Goal: Task Accomplishment & Management: Manage account settings

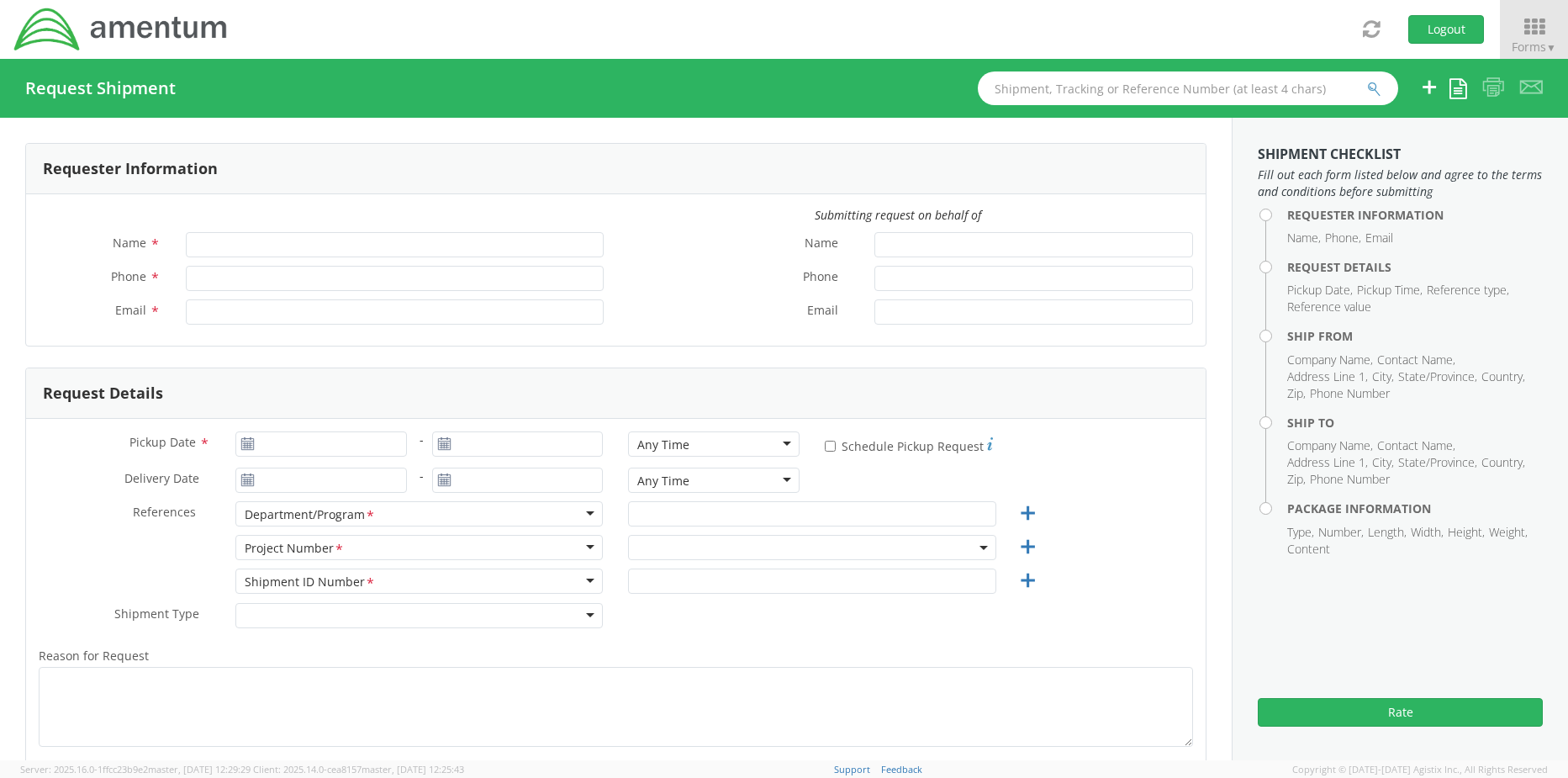
type input "Rebecca Thorstenson"
type input "+1-817-647-5013"
type input "rebecca.thorstenson@amentum.com"
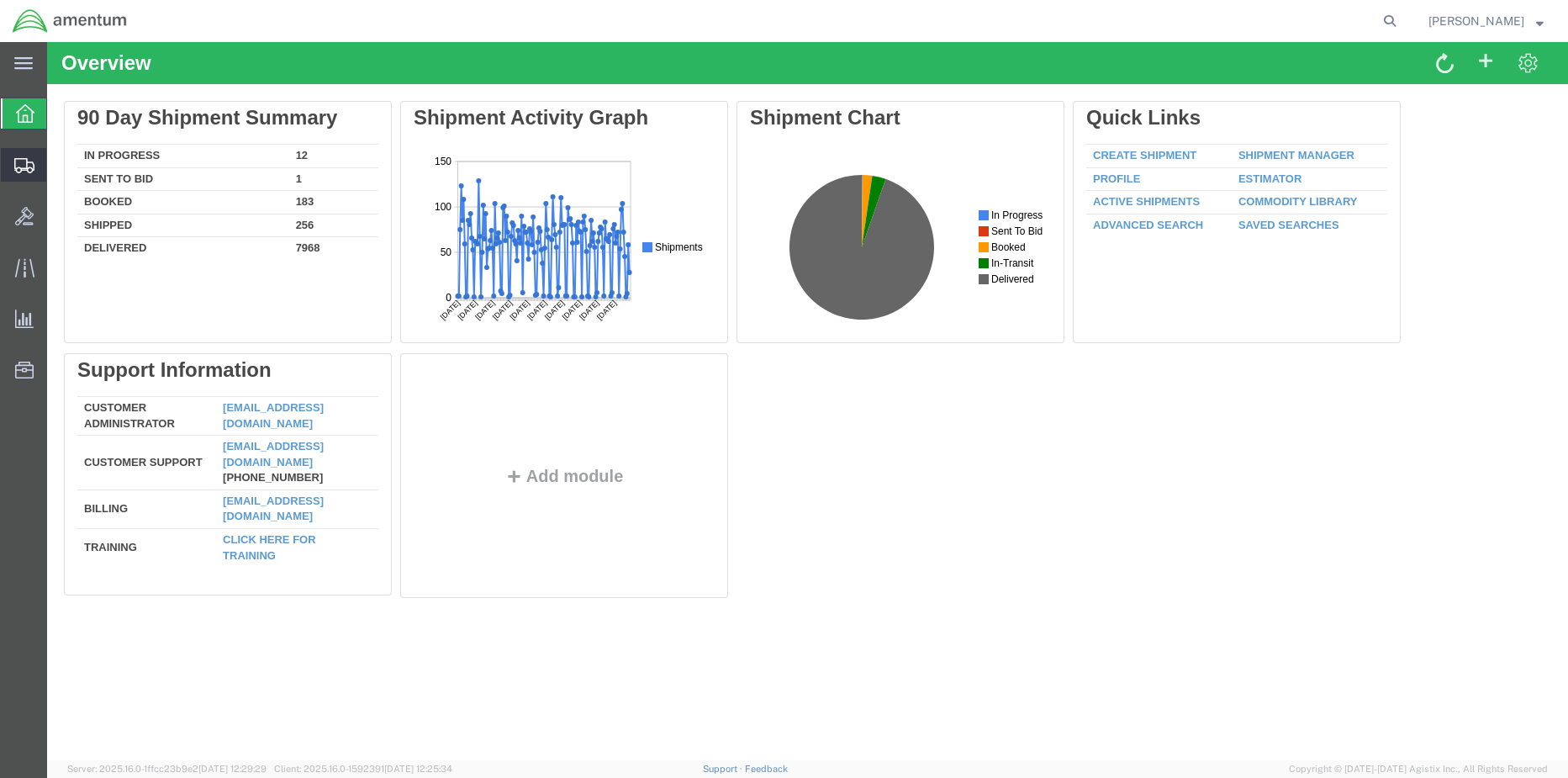
click at [0, 0] on span "Shipment Manager" at bounding box center [0, 0] width 0 height 0
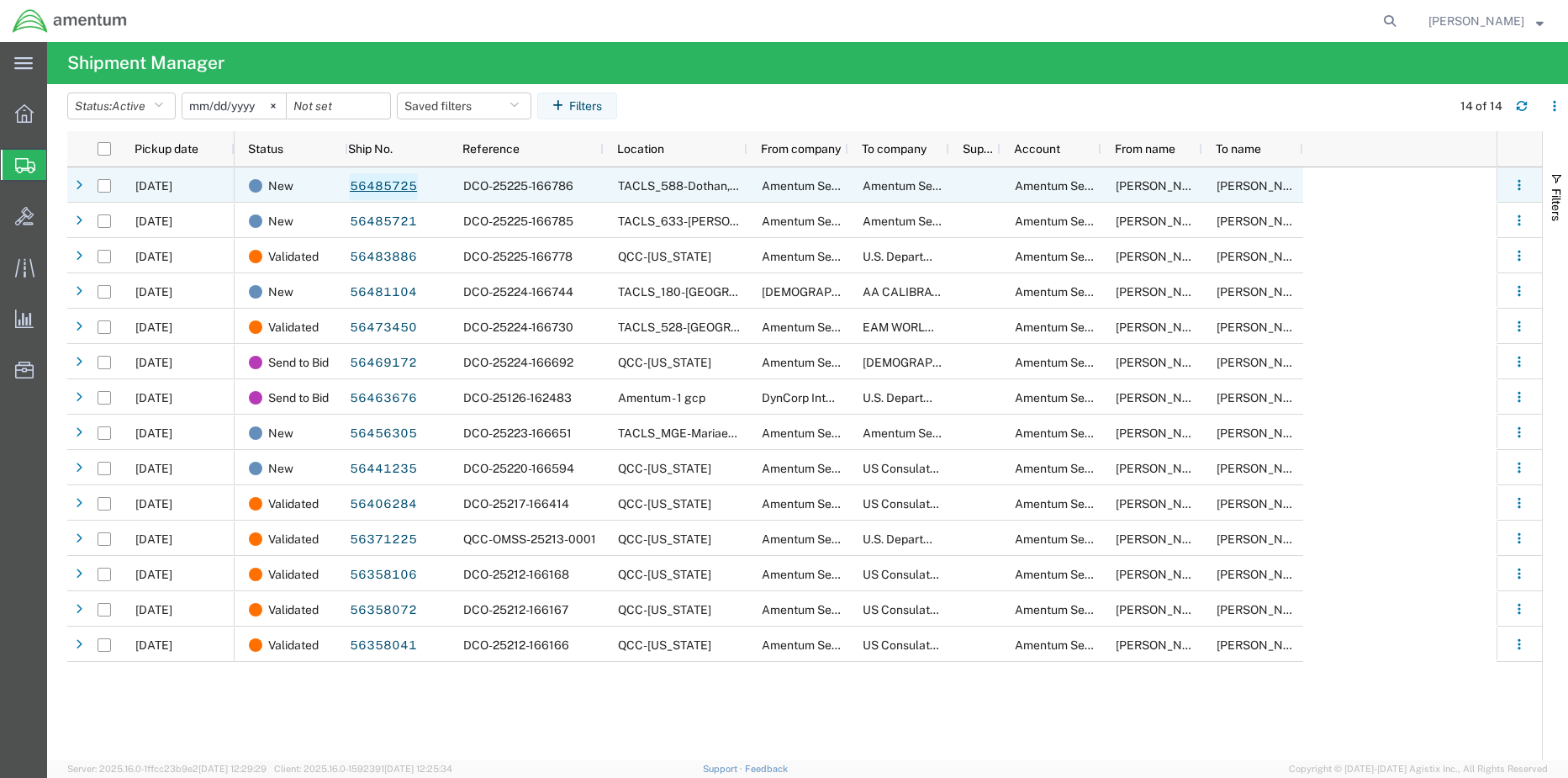
click at [410, 189] on link "56485725" at bounding box center [383, 186] width 69 height 27
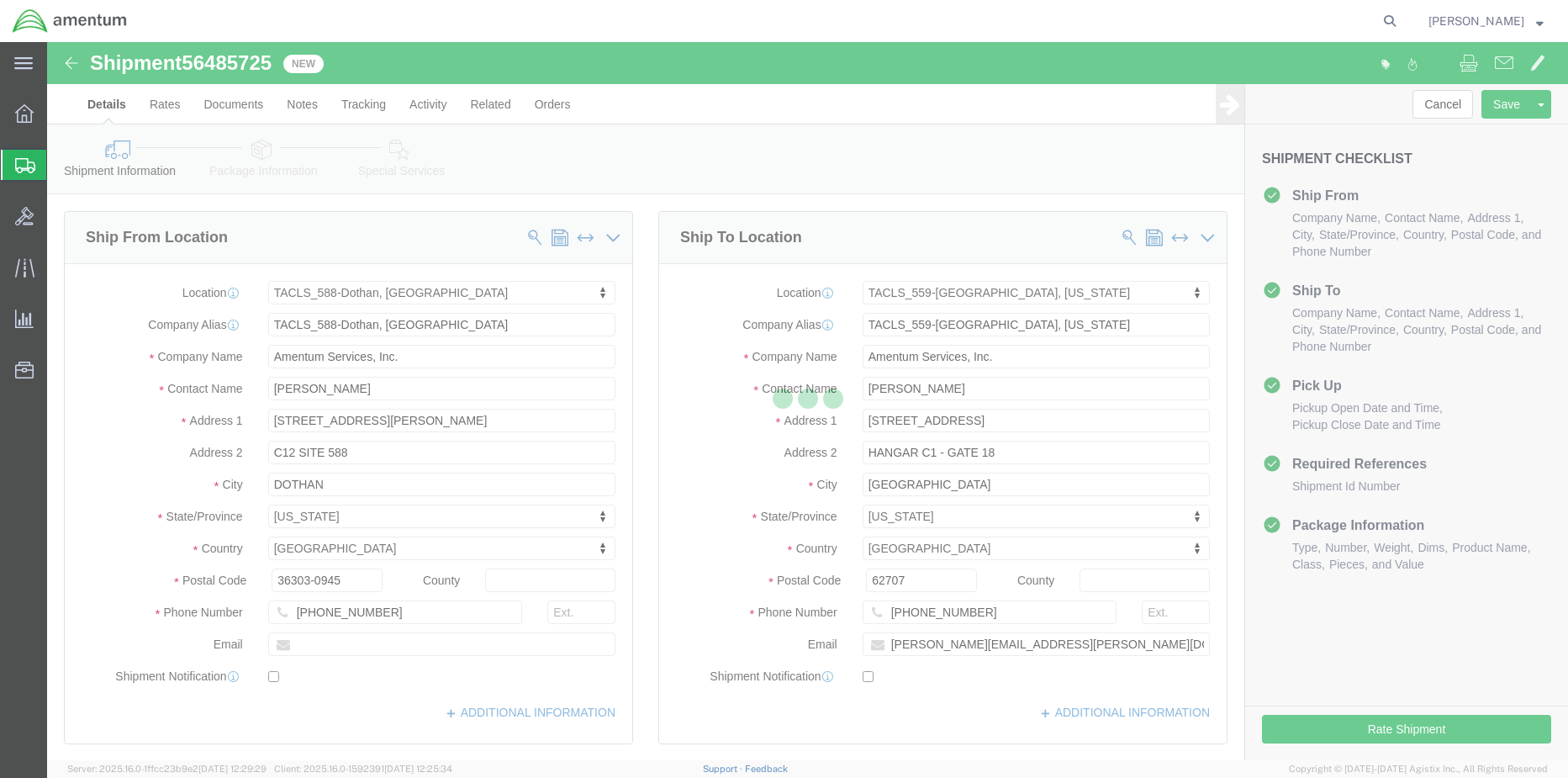
select select "42706"
select select "42697"
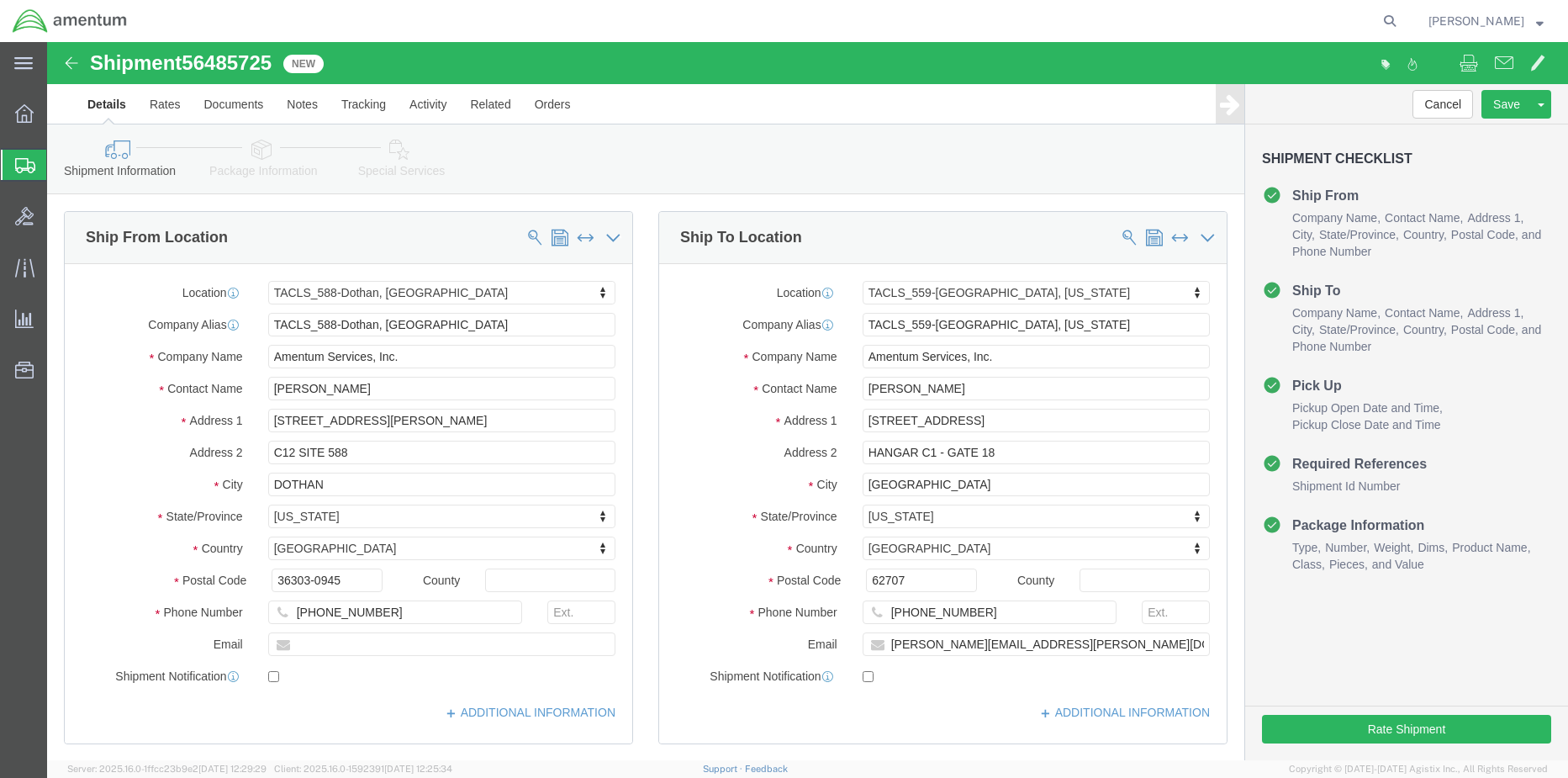
click link "Special Services"
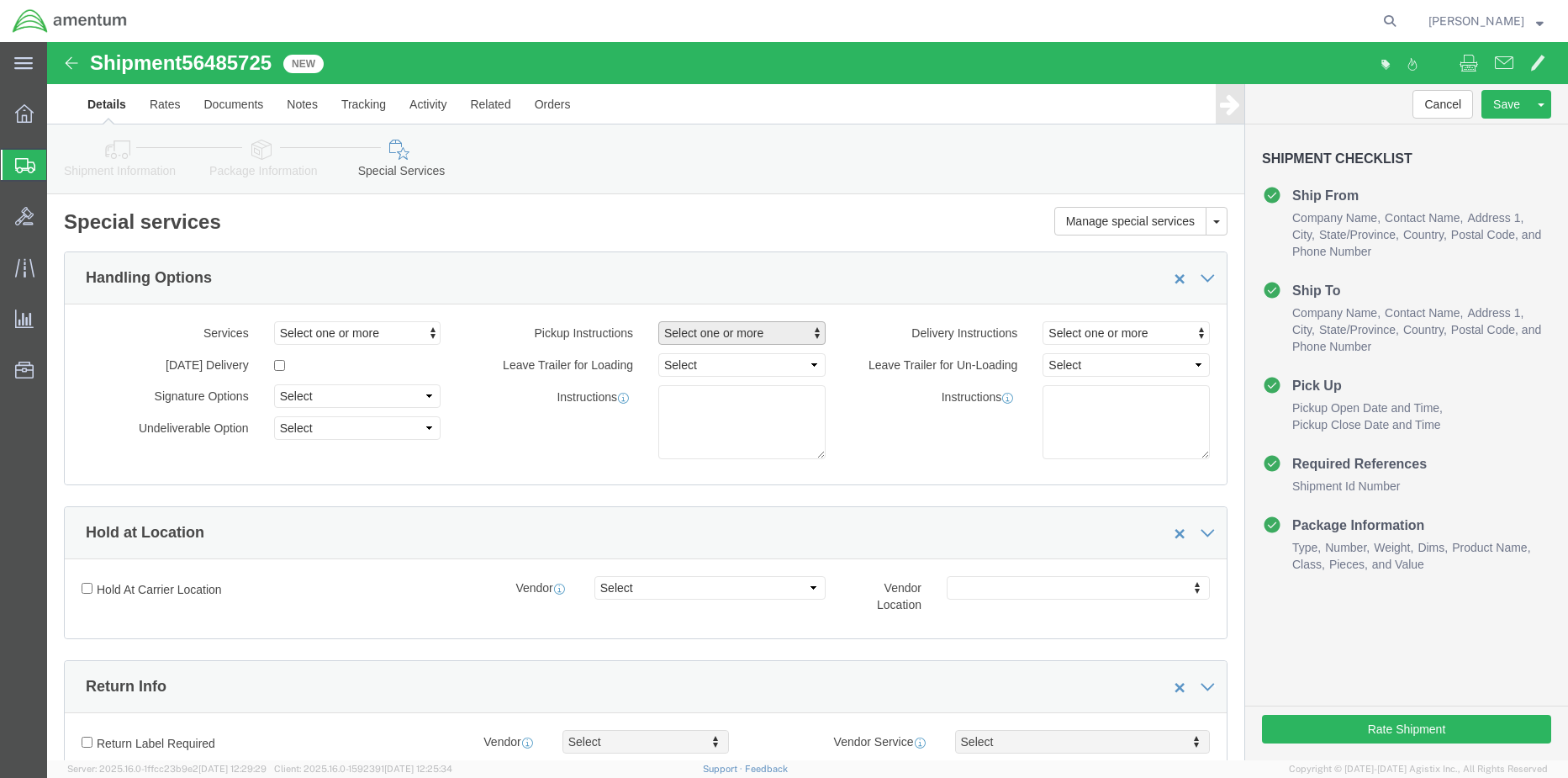
click span "Select one or more"
click link "Lift Gate"
select select "PICKUP_LIFT_GATE"
click span "Select one or more"
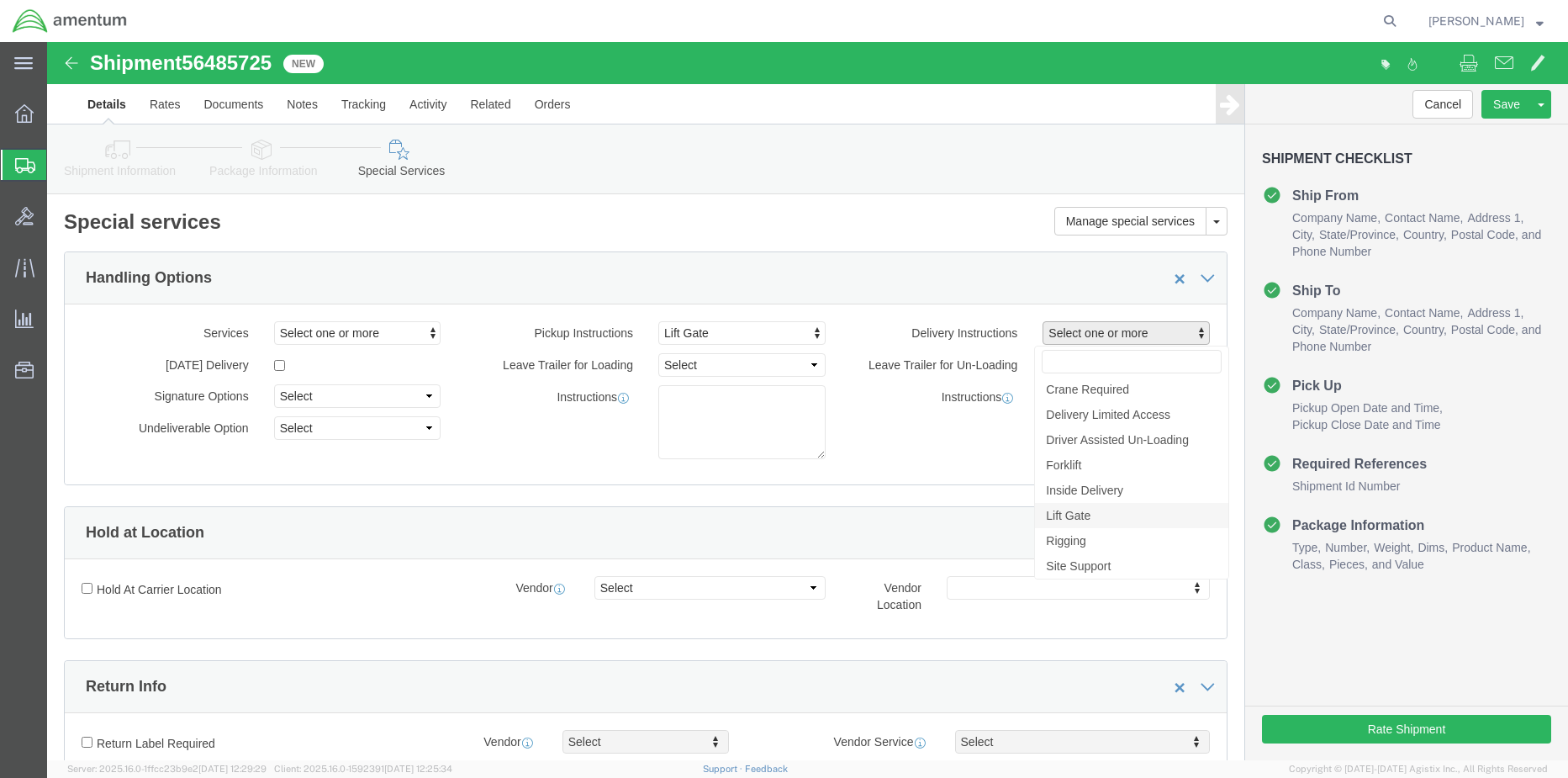
click link "Lift Gate"
select select "DELIVERY_LIFT_GATE"
click div "Instructions"
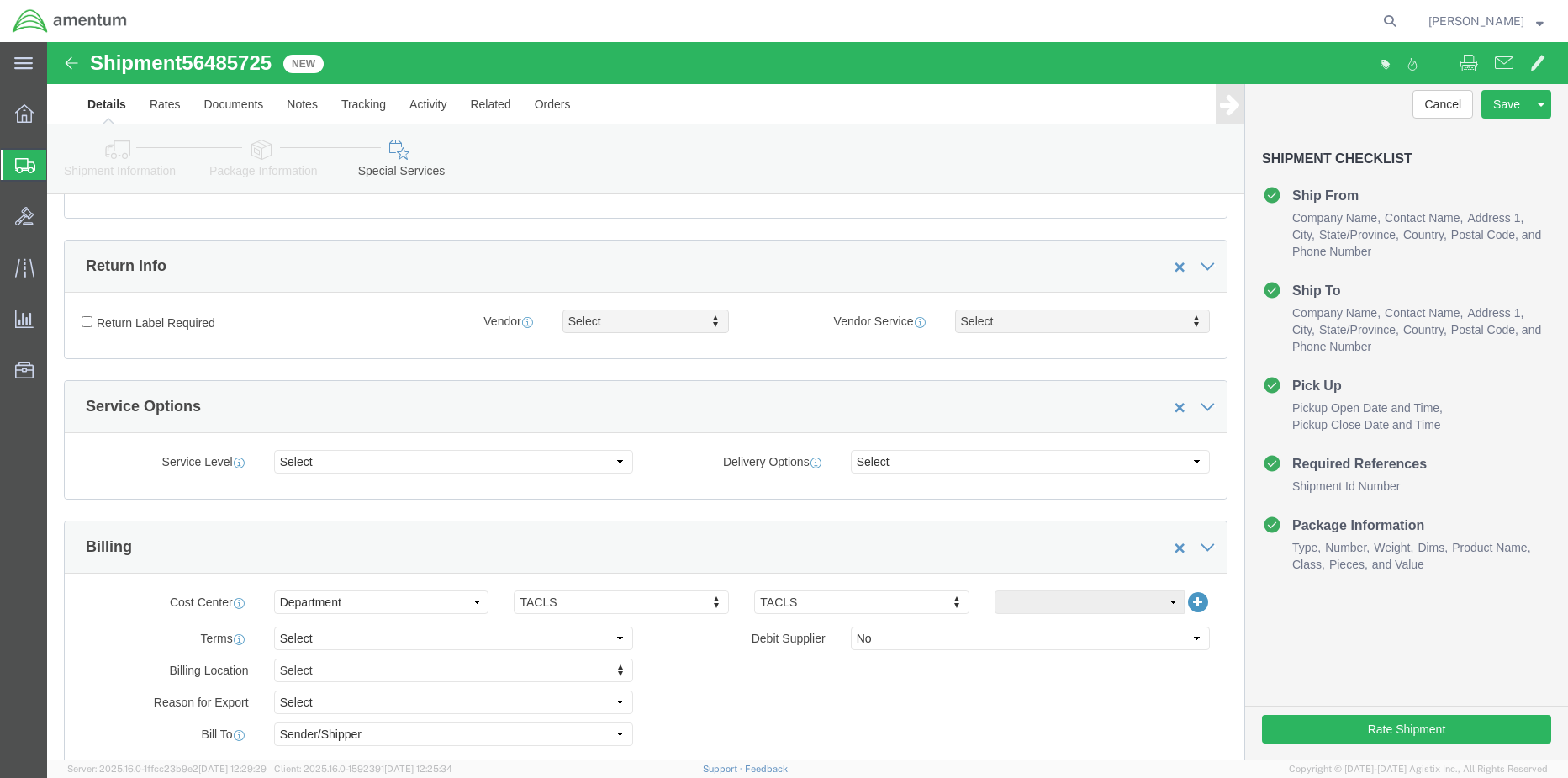
scroll to position [0, 0]
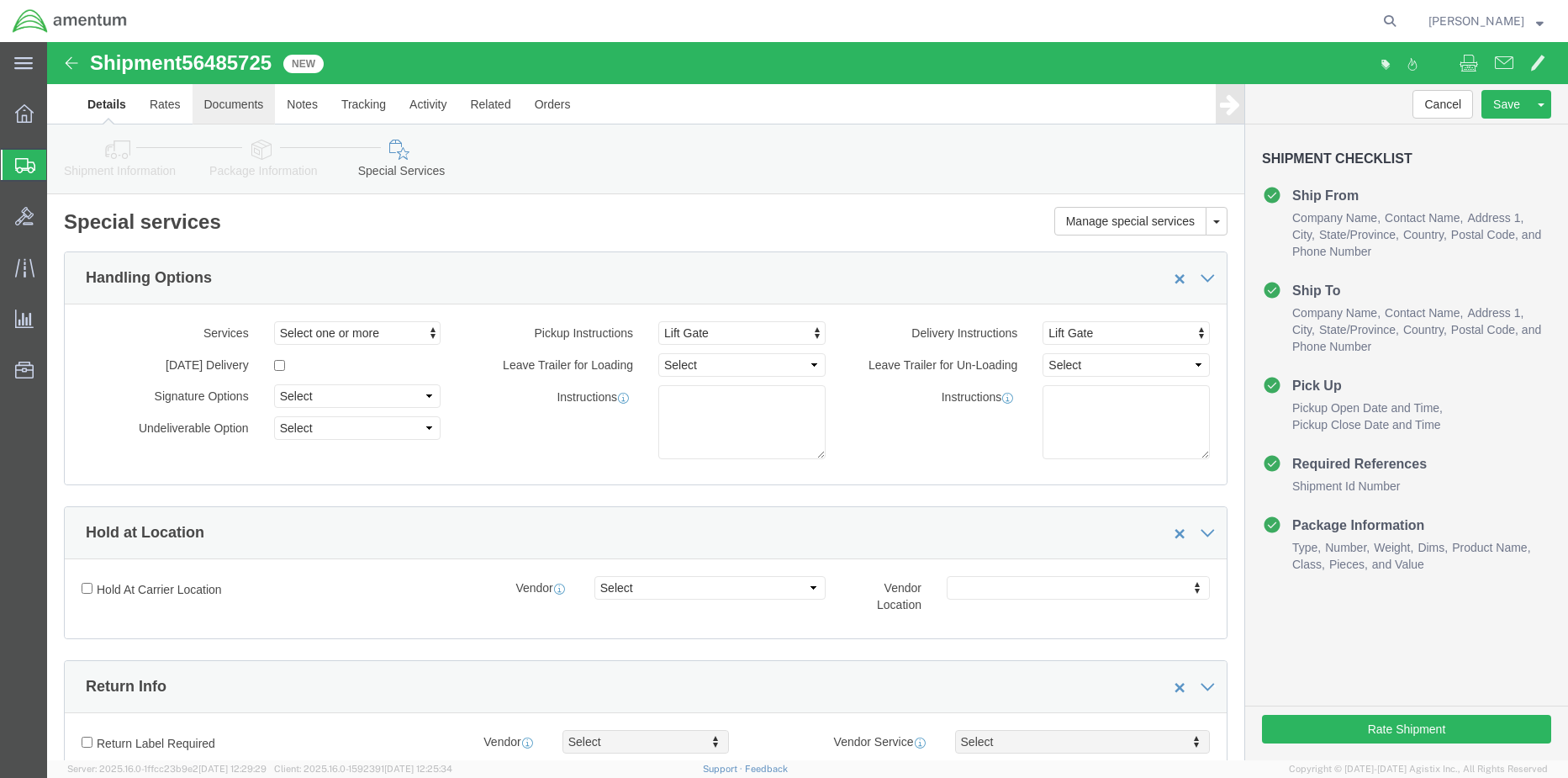
click link "Documents"
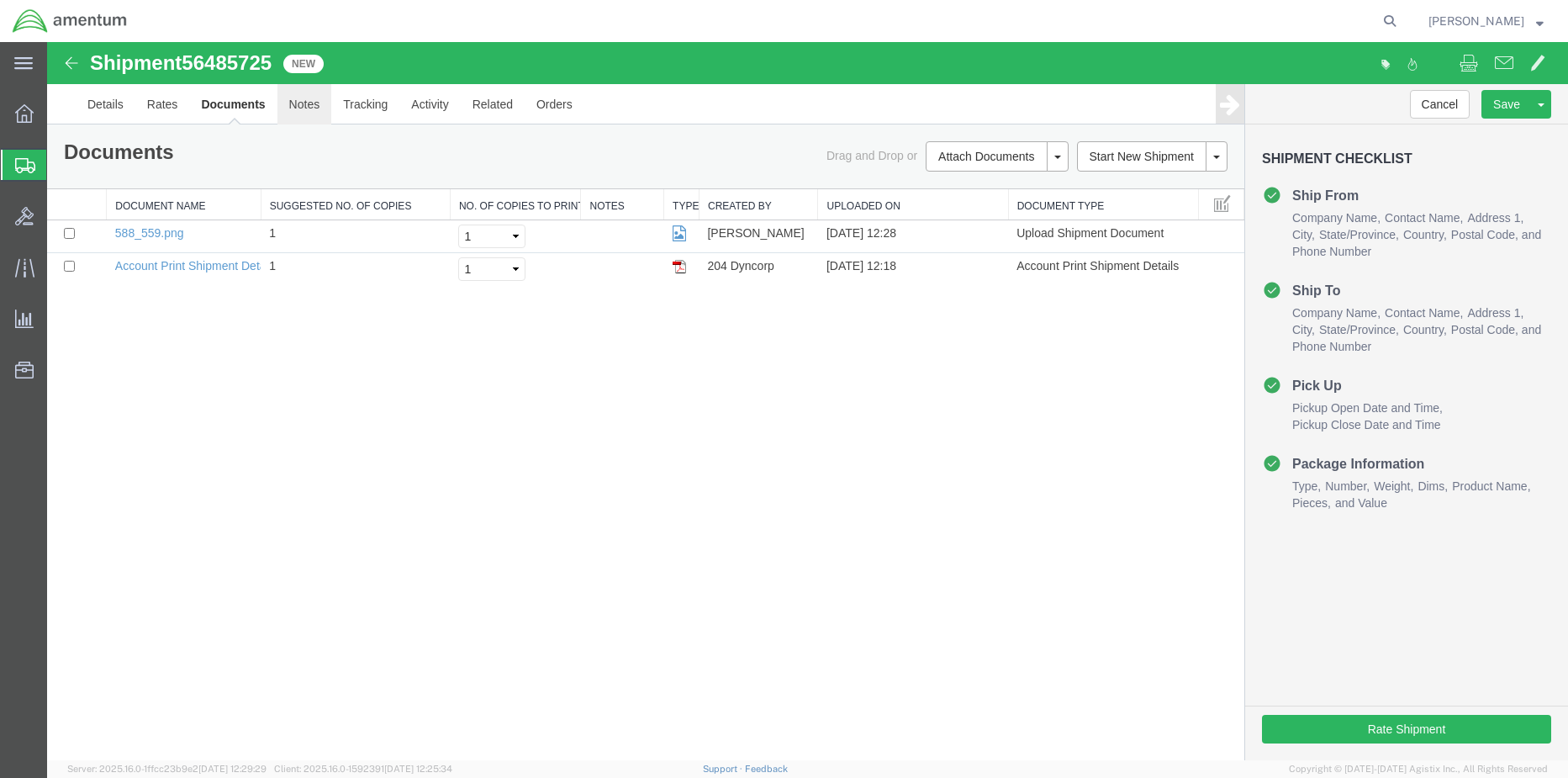
click at [315, 110] on link "Notes" at bounding box center [304, 104] width 55 height 41
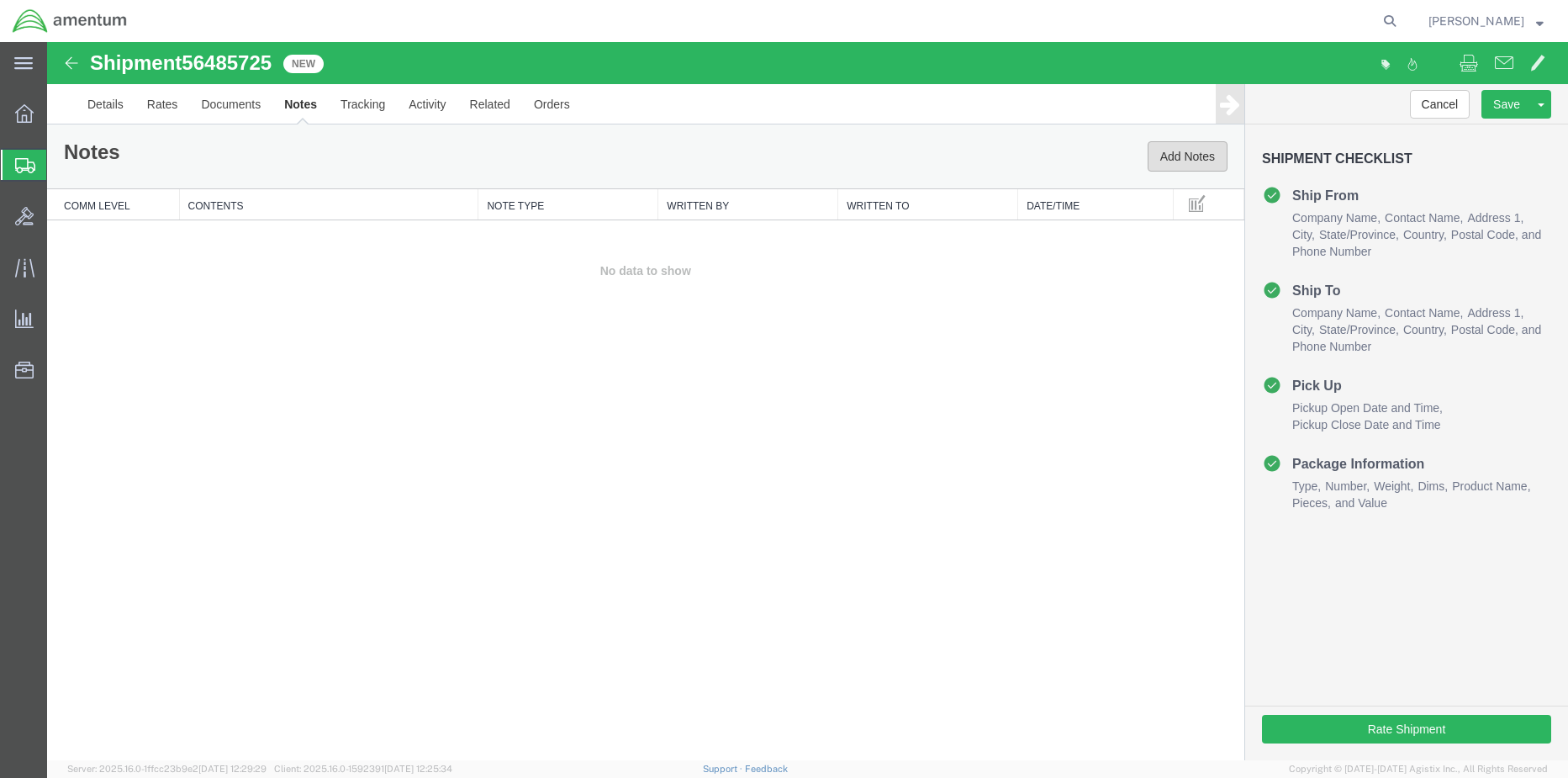
click at [1183, 163] on button "Add Notes" at bounding box center [1187, 157] width 80 height 31
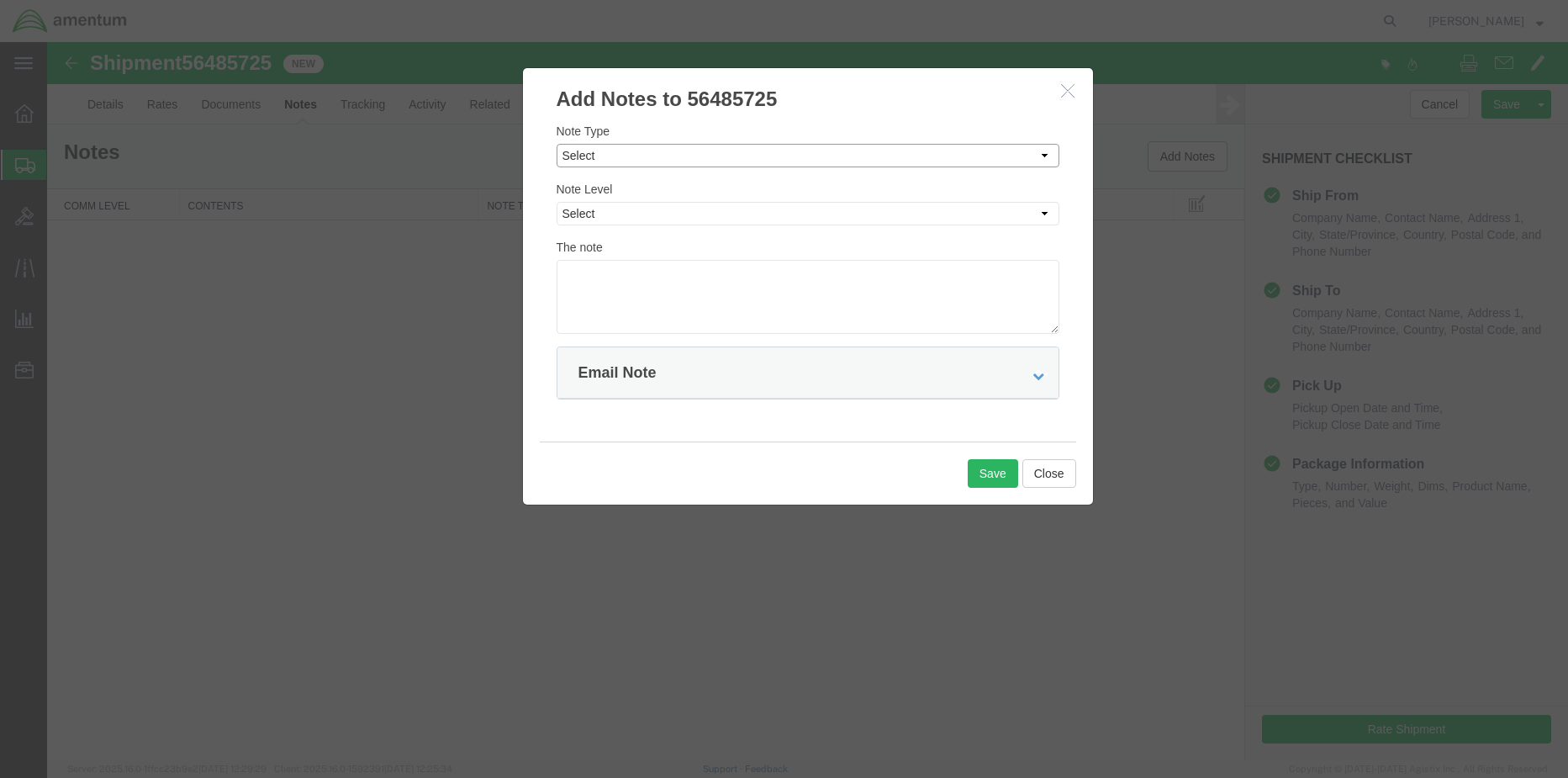
click at [618, 155] on select "Select Approval Bid Notes Carrier Change Notes Claim Notes Content Hazmat Notes…" at bounding box center [807, 156] width 503 height 23
select select "TRANSPORTATION_NOTES"
click at [556, 144] on select "Select Approval Bid Notes Carrier Change Notes Claim Notes Content Hazmat Notes…" at bounding box center [807, 156] width 503 height 23
click at [635, 219] on select "Select Private to Account Private to Vendor Public" at bounding box center [807, 213] width 503 height 23
click at [556, 202] on select "Select Private to Account Private to Vendor Public" at bounding box center [807, 213] width 503 height 23
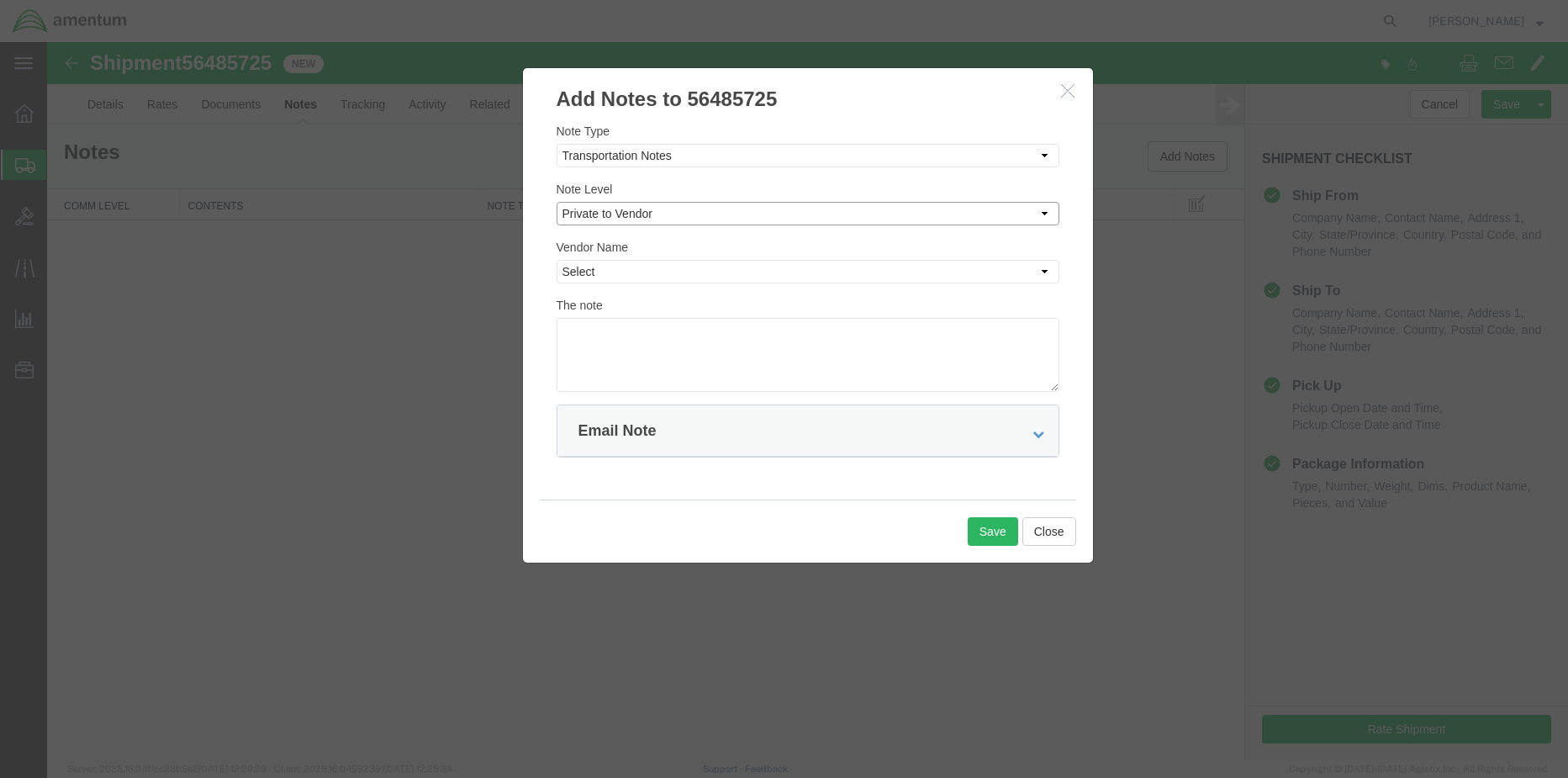
click at [639, 211] on select "Select Private to Account Private to Vendor Public" at bounding box center [807, 213] width 503 height 23
select select "PUBLIC"
click at [556, 202] on select "Select Private to Account Private to Vendor Public" at bounding box center [807, 213] width 503 height 23
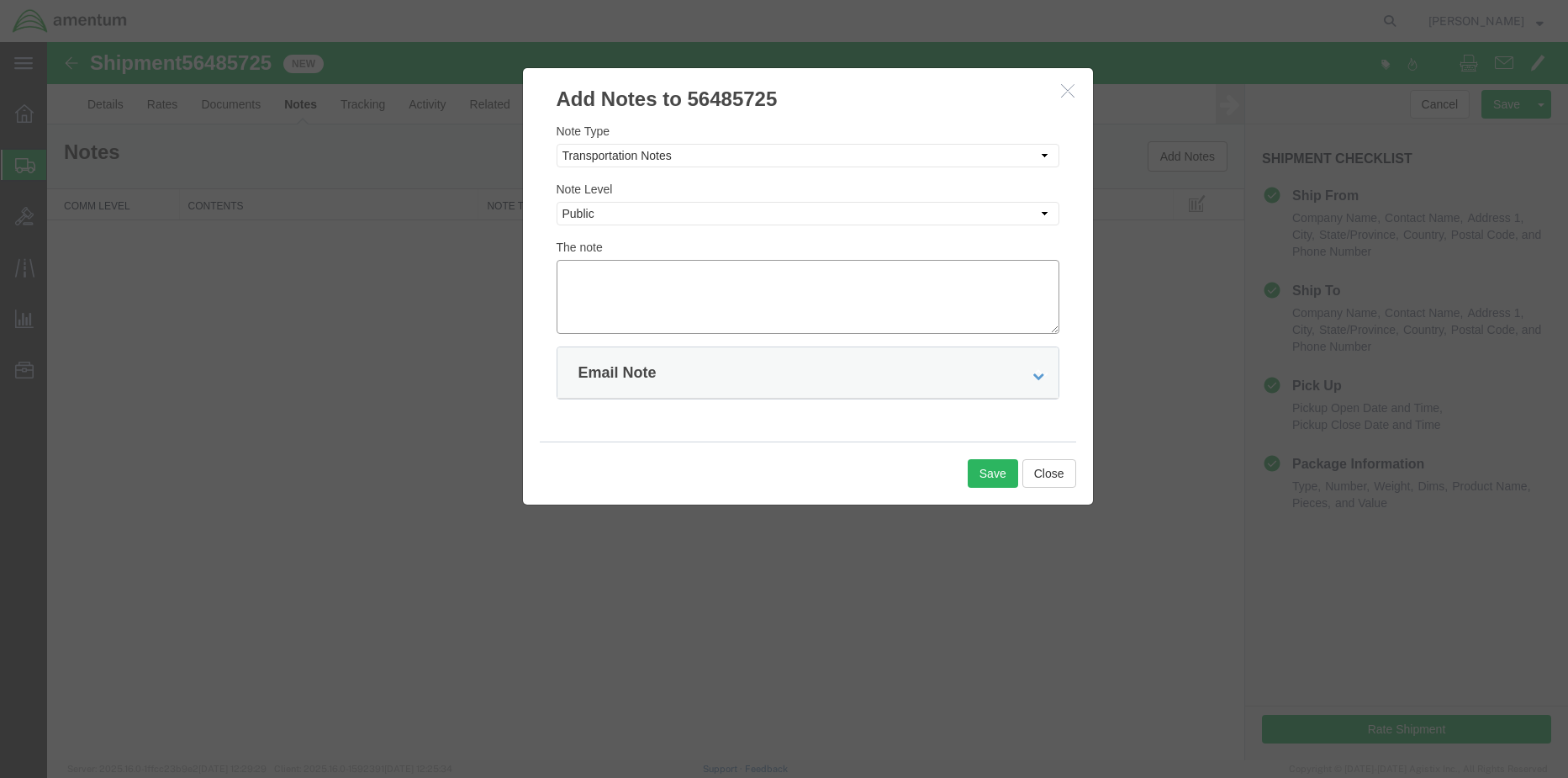
click at [628, 269] on textarea at bounding box center [807, 297] width 503 height 74
type textarea "This unit is on wheels and will be handed over to ship like the picture I attac…"
click at [979, 465] on button "Save" at bounding box center [993, 474] width 50 height 29
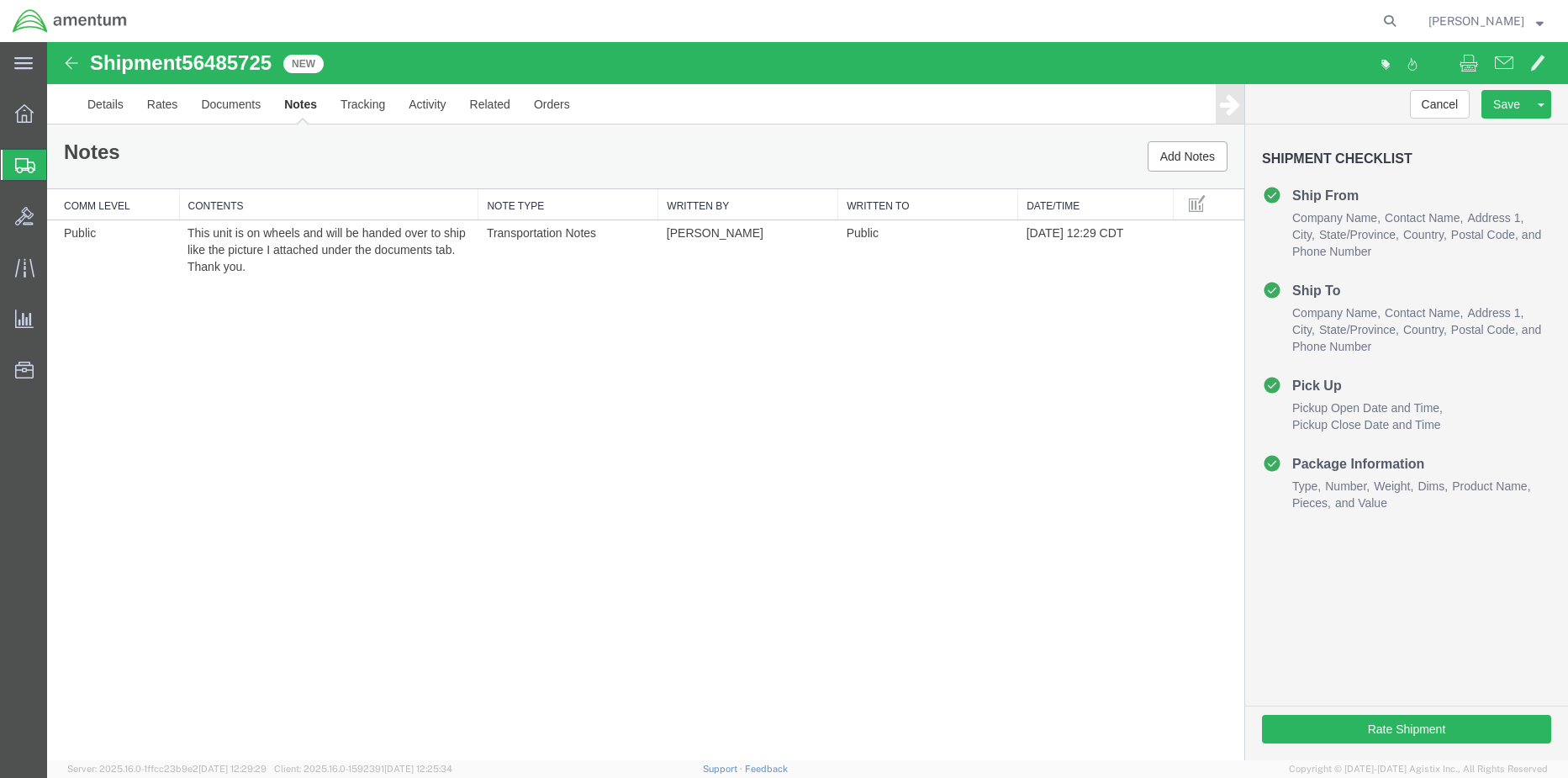
click at [209, 50] on div "Shipment 56485725 1 of 1 New Details Rates Documents Notes Tracking Activity Re…" at bounding box center [807, 84] width 1521 height 83
click at [208, 50] on div "Shipment 56485725 1 of 1 New Details Rates Documents Notes Tracking Activity Re…" at bounding box center [807, 84] width 1521 height 83
drag, startPoint x: 208, startPoint y: 50, endPoint x: 216, endPoint y: 59, distance: 12.0
click at [217, 59] on span "56485725" at bounding box center [227, 62] width 90 height 23
click at [216, 59] on span "56485725" at bounding box center [227, 62] width 90 height 23
